Goal: Task Accomplishment & Management: Manage account settings

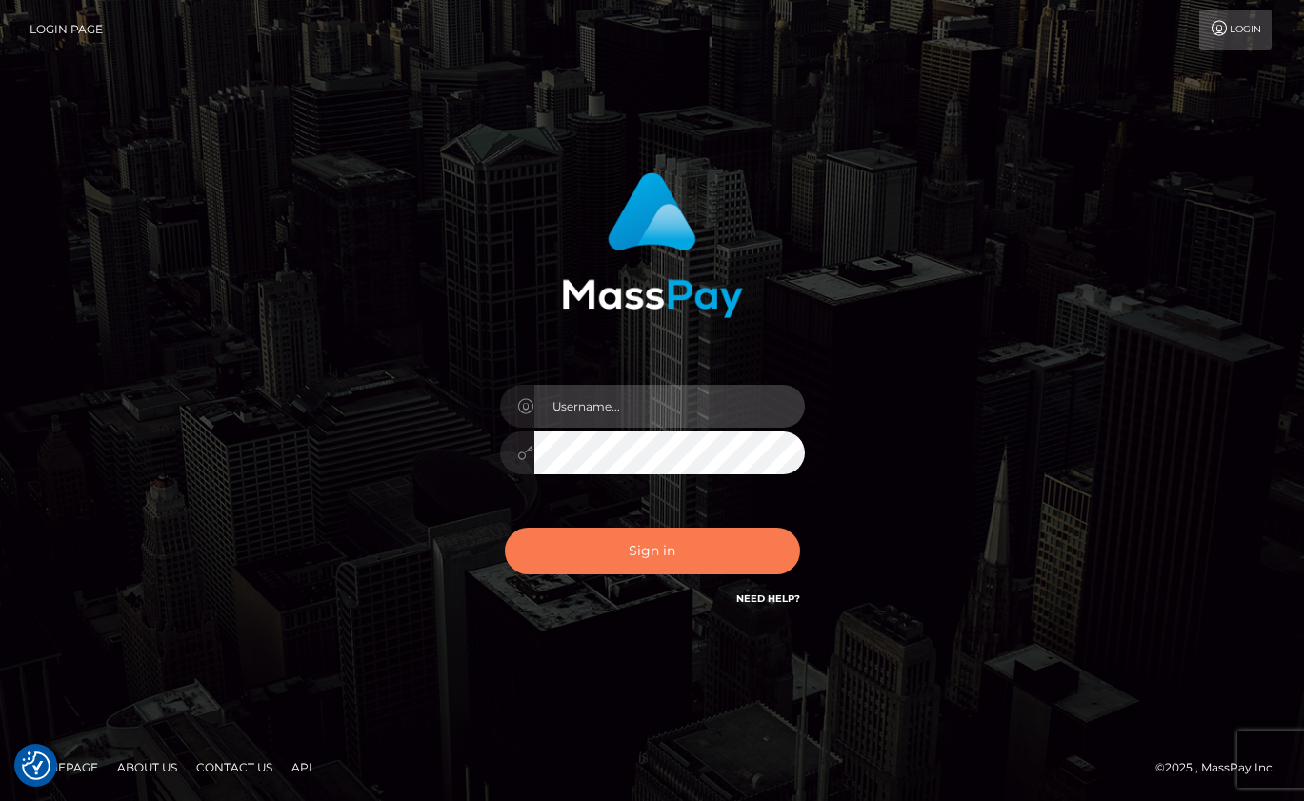
type input "rhai.club"
click at [641, 542] on button "Sign in" at bounding box center [652, 551] width 295 height 47
type input "rhai.club"
click at [641, 542] on button "Sign in" at bounding box center [652, 551] width 295 height 47
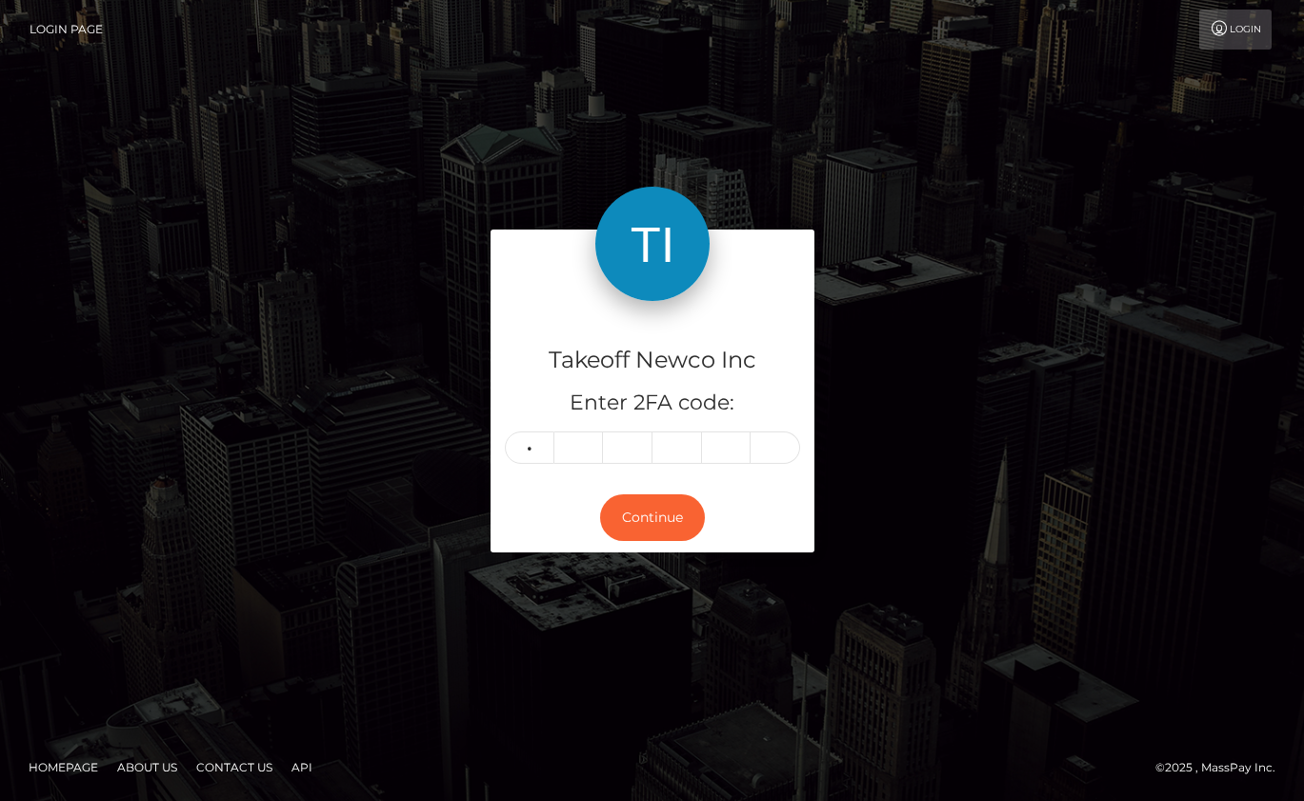
type input "5"
type input "4"
type input "6"
type input "0"
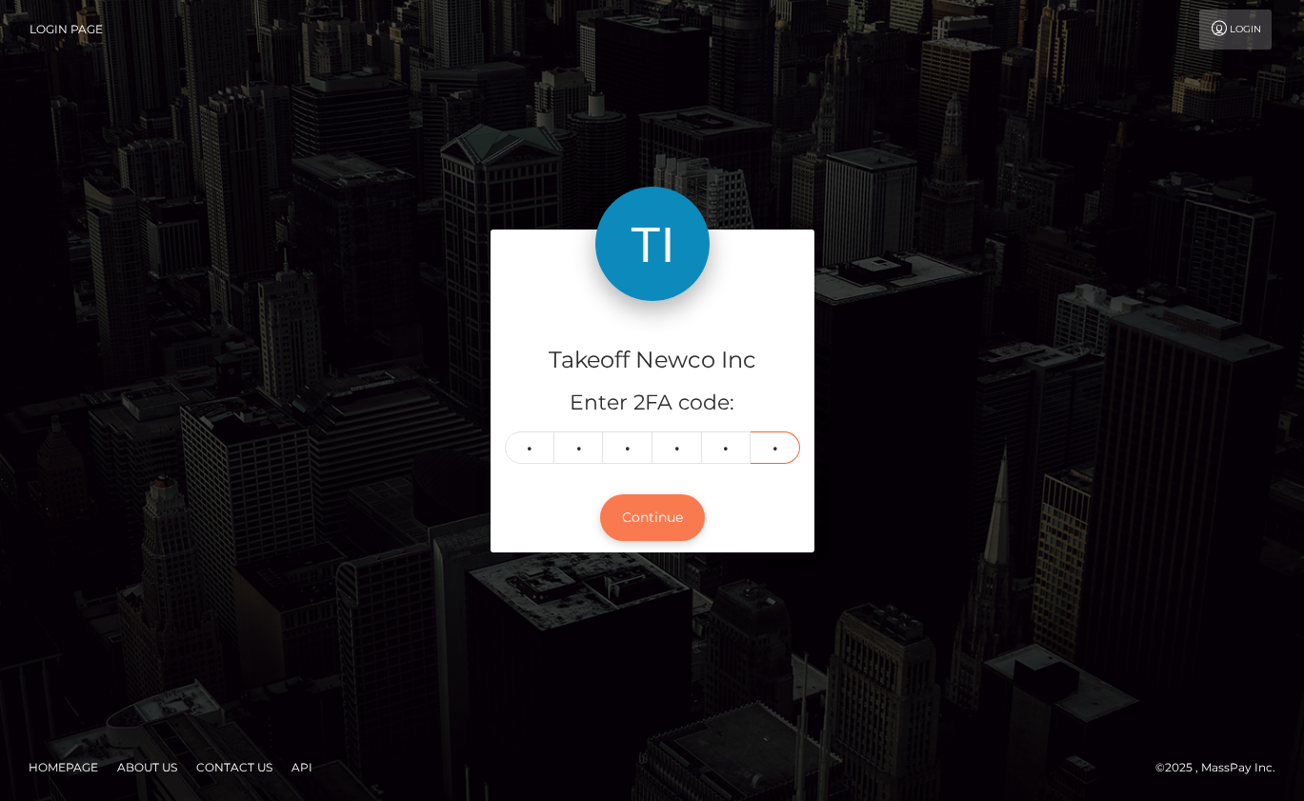
type input "1"
click at [667, 507] on button "Continue" at bounding box center [652, 517] width 105 height 47
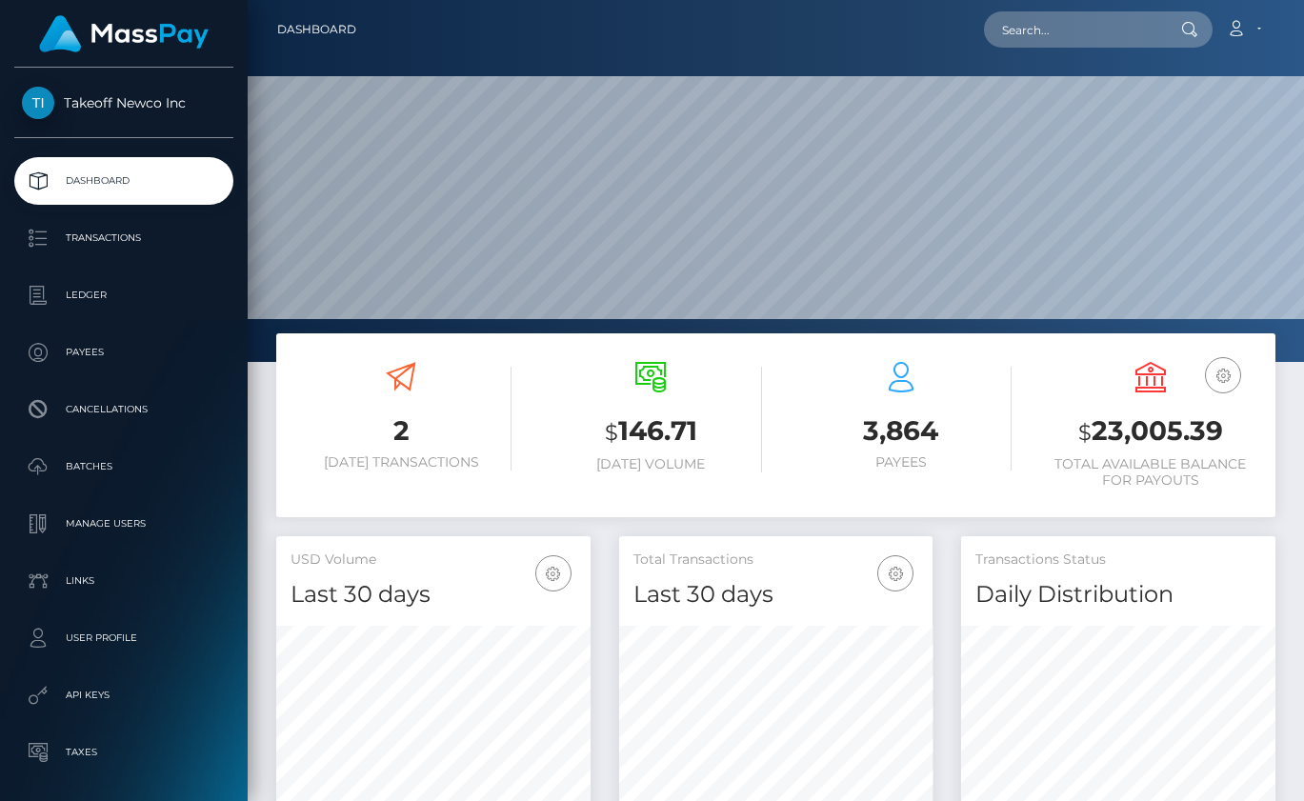
scroll to position [337, 314]
